Goal: Task Accomplishment & Management: Complete application form

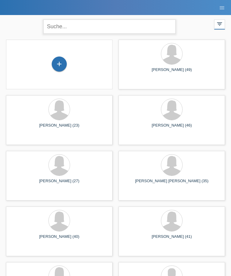
click at [130, 26] on input "text" at bounding box center [109, 27] width 132 height 14
type input "Zeneli"
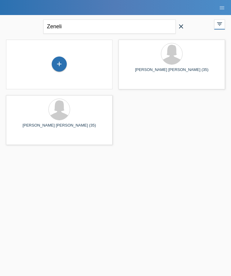
click at [178, 29] on icon "close" at bounding box center [180, 26] width 7 height 7
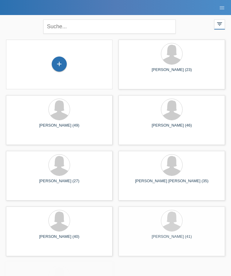
click at [63, 64] on div "+" at bounding box center [59, 64] width 14 height 10
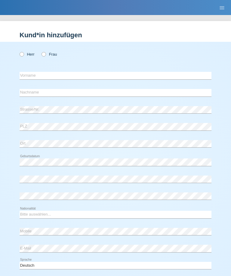
click at [51, 57] on label "Frau" at bounding box center [49, 54] width 15 height 5
click at [45, 56] on input "Frau" at bounding box center [44, 54] width 4 height 4
radio input "true"
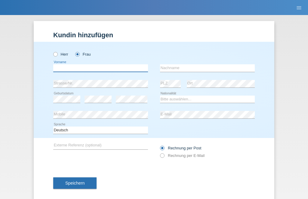
click at [134, 70] on input "text" at bounding box center [100, 68] width 95 height 8
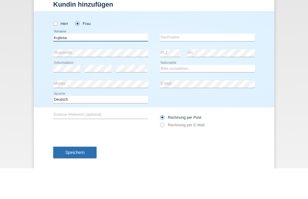
type input "Kujtesa"
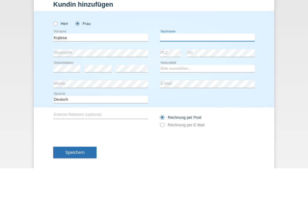
click at [217, 64] on input "text" at bounding box center [207, 68] width 95 height 8
type input "I"
type input "[PERSON_NAME] [PERSON_NAME]"
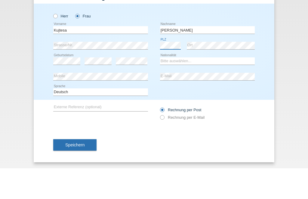
scroll to position [10, 0]
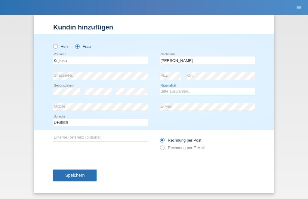
click at [198, 89] on select "Bitte auswählen... Schweiz Deutschland Liechtenstein Österreich ------------ Af…" at bounding box center [207, 91] width 95 height 7
select select "CH"
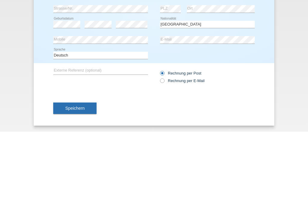
click at [125, 100] on div "error Mobile" at bounding box center [100, 108] width 95 height 16
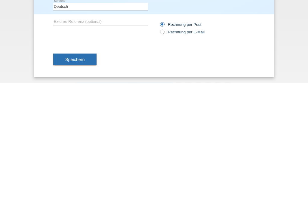
click at [91, 170] on button "Speichern" at bounding box center [74, 175] width 43 height 11
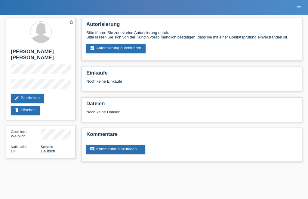
click at [128, 46] on link "assignment_turned_in Autorisierung durchführen" at bounding box center [115, 48] width 59 height 9
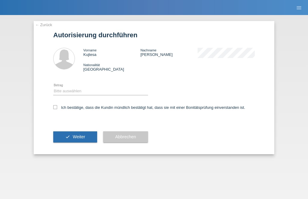
click at [35, 27] on div "← Zurück Autorisierung durchführen Vorname [PERSON_NAME] Nachname [PERSON_NAME]…" at bounding box center [154, 87] width 241 height 133
click at [41, 23] on link "← Zurück" at bounding box center [43, 25] width 17 height 5
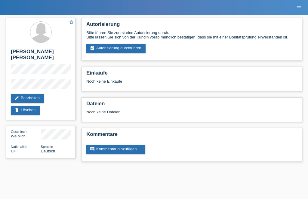
click at [36, 94] on link "edit Bearbeiten" at bounding box center [27, 98] width 33 height 9
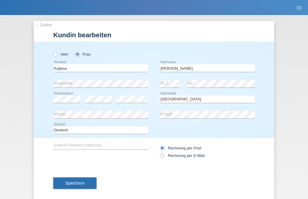
select select "CH"
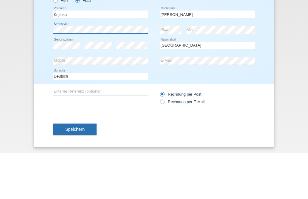
scroll to position [10, 0]
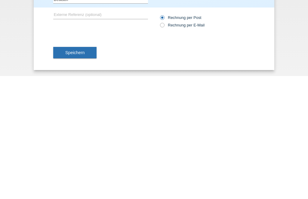
click at [79, 173] on span "Speichern" at bounding box center [74, 175] width 19 height 5
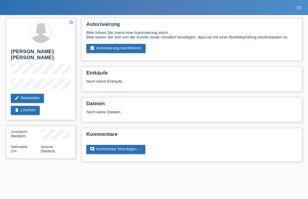
click at [139, 53] on link "assignment_turned_in Autorisierung durchführen" at bounding box center [115, 48] width 59 height 9
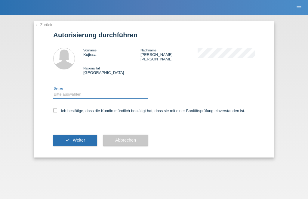
click at [137, 95] on select "Bitte auswählen CHF 1.00 - CHF 499.00 CHF 500.00 - CHF 1'999.00 CHF 2'000.00 - …" at bounding box center [100, 94] width 95 height 7
select select "2"
click at [57, 110] on icon at bounding box center [55, 111] width 4 height 4
click at [57, 110] on input "Ich bestätige, dass die Kundin mündlich bestätigt hat, dass sie mit einer Bonit…" at bounding box center [55, 111] width 4 height 4
checkbox input "true"
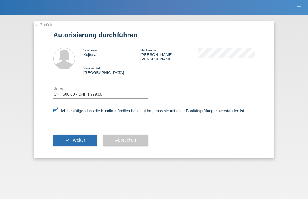
click at [93, 144] on button "check Weiter" at bounding box center [75, 140] width 44 height 11
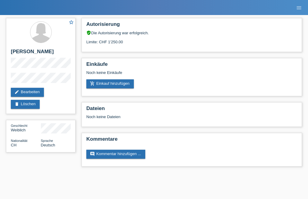
click at [282, 103] on div "Autorisierung verified_user Die Autorisierung war erfolgreich. Limite: CHF 1'25…" at bounding box center [192, 94] width 227 height 158
click at [100, 88] on link "add_shopping_cart Einkauf hinzufügen" at bounding box center [110, 83] width 48 height 9
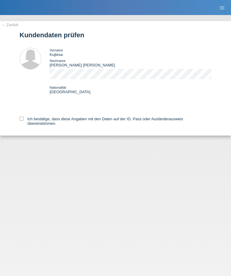
click at [20, 125] on label "Ich bestätige, dass diese Angaben mit den Daten auf der ID, Pass oder Ausländer…" at bounding box center [116, 121] width 192 height 9
click at [20, 121] on input "Ich bestätige, dass diese Angaben mit den Daten auf der ID, Pass oder Ausländer…" at bounding box center [22, 119] width 4 height 4
checkbox input "true"
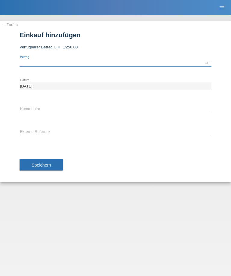
click at [35, 62] on input "text" at bounding box center [116, 63] width 192 height 8
type input "675.50"
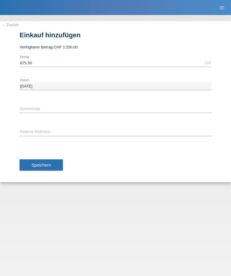
click at [34, 165] on span "Speichern" at bounding box center [41, 165] width 19 height 5
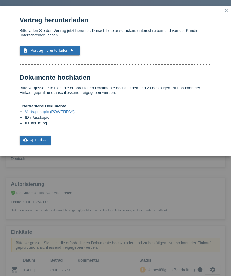
click at [32, 53] on span "Vertrag herunterladen" at bounding box center [50, 50] width 38 height 5
